Goal: Find specific page/section: Find specific page/section

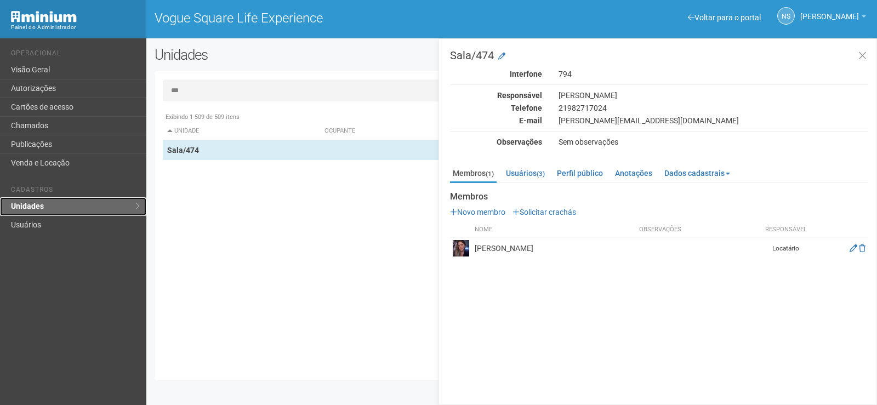
click at [68, 211] on link "Unidades" at bounding box center [73, 206] width 146 height 19
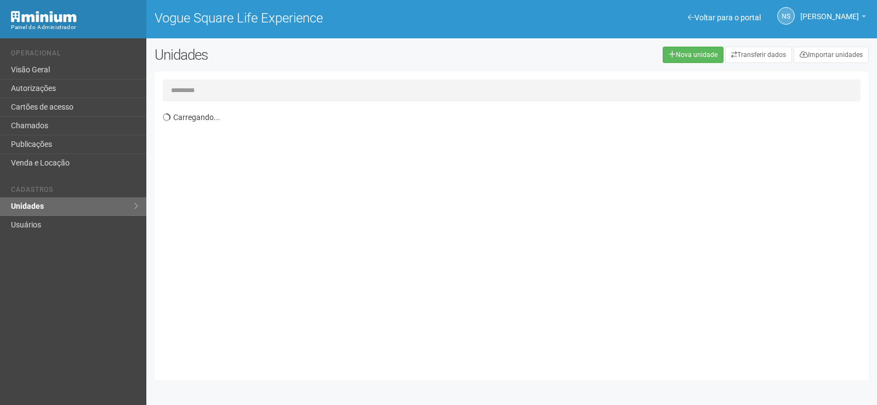
click at [227, 92] on input "text" at bounding box center [512, 90] width 698 height 22
type input "***"
click at [259, 140] on th "Unidade" at bounding box center [226, 131] width 127 height 18
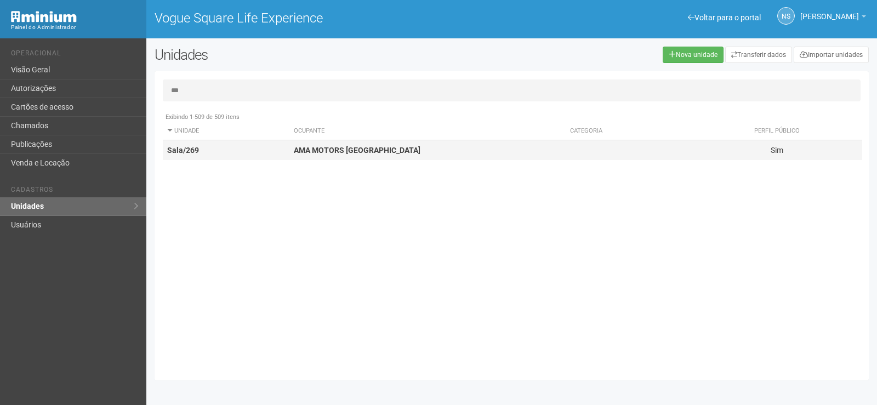
click at [275, 147] on td "Sala/269" at bounding box center [226, 150] width 127 height 20
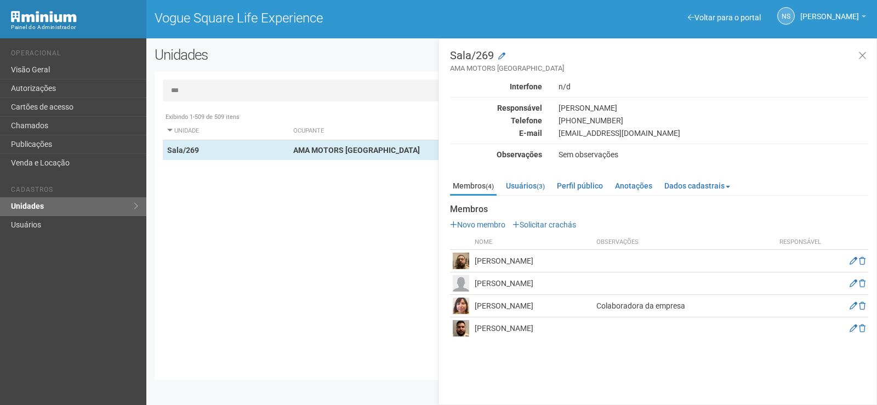
click at [723, 219] on div "Membros Novo membro Solicitar crachás Nome Observações Responsável Alex Jorge A…" at bounding box center [659, 271] width 418 height 135
click at [670, 165] on div "Sala/269 AMA MOTORS BRASIL Interfone n/d Responsável MAURICIO Telefone (21) 971…" at bounding box center [659, 194] width 418 height 289
click at [628, 184] on link "Anotações" at bounding box center [633, 186] width 43 height 16
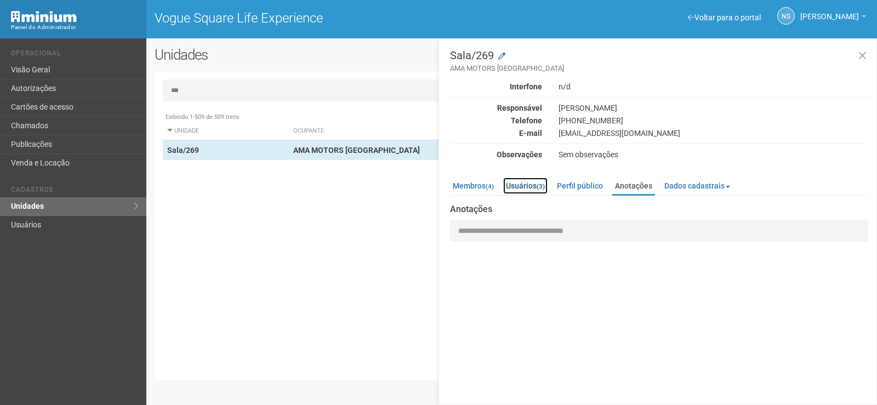
click at [515, 184] on link "Usuários (3)" at bounding box center [525, 186] width 44 height 16
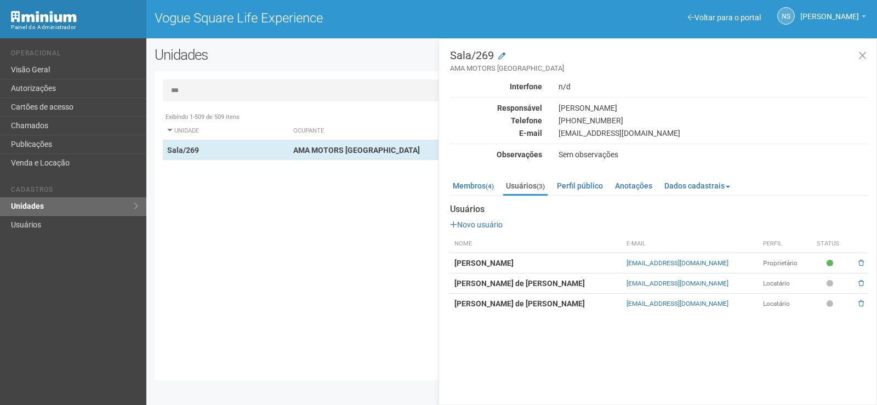
click at [774, 285] on td "Locatário" at bounding box center [785, 283] width 54 height 20
click at [679, 277] on td "danielebeltrame@hotmail.com" at bounding box center [690, 283] width 136 height 20
drag, startPoint x: 456, startPoint y: 282, endPoint x: 566, endPoint y: 284, distance: 109.6
click at [566, 284] on strong "Alexandre Lima de Alemida Filho" at bounding box center [519, 283] width 130 height 9
copy strong "Alexandre Lima de Alemida Filho"
